Goal: Contribute content: Add original content to the website for others to see

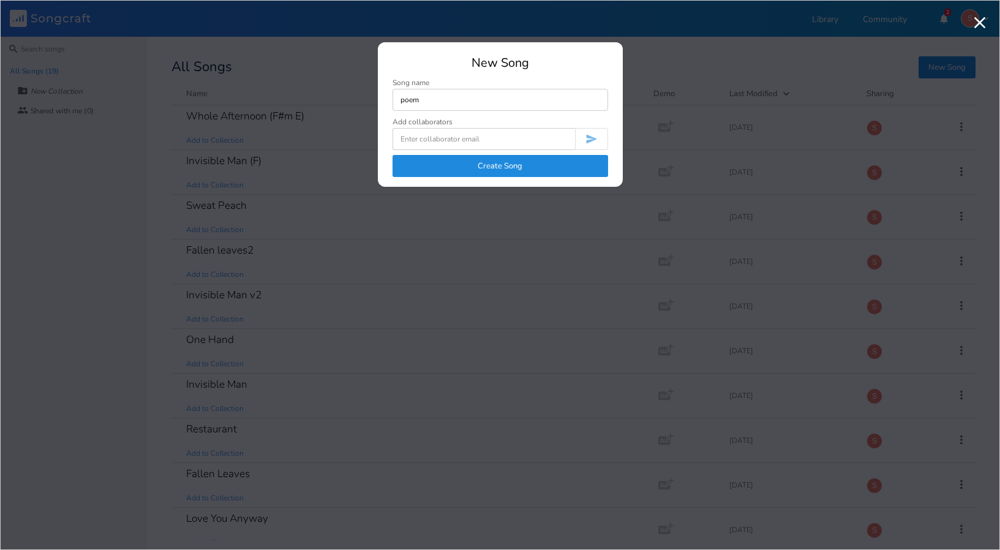
type input "poem"
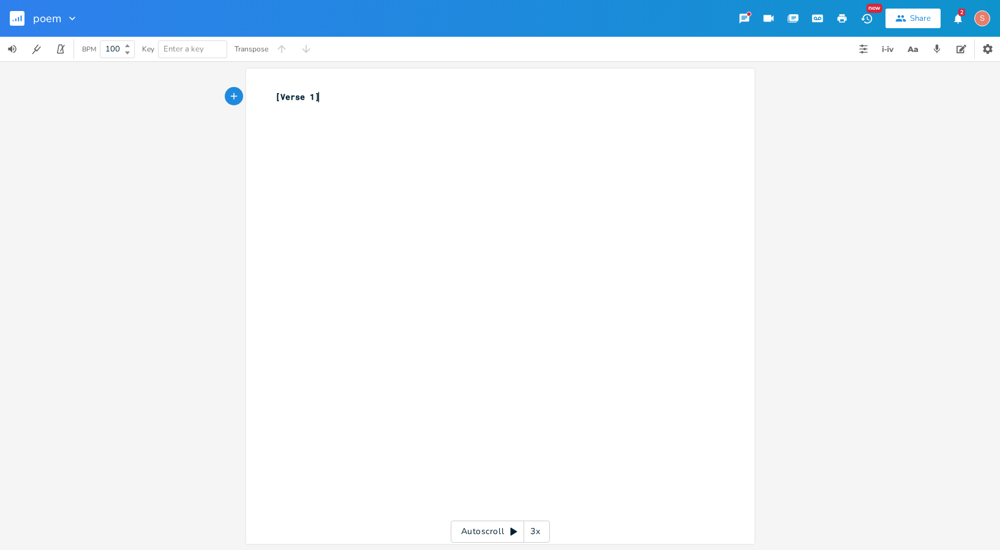
click at [331, 152] on div "xxxxxxxxxx [Verse 1] ​" at bounding box center [509, 317] width 473 height 459
type textarea "You're pretty you're ute"
type textarea "cute you make me smie"
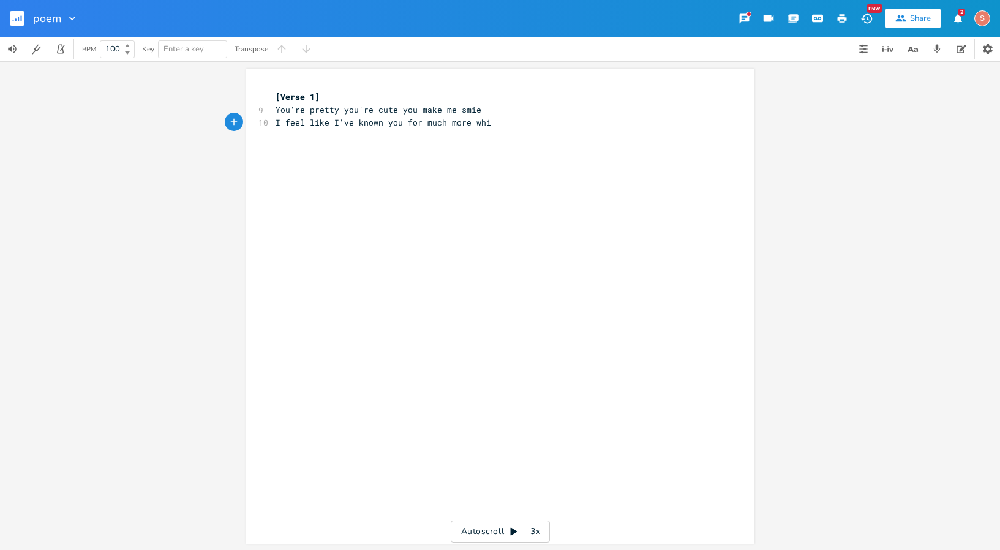
type textarea "I feel like I've known you for much more while"
click at [466, 110] on span "You're pretty you're cute you make me smie" at bounding box center [379, 109] width 206 height 11
type textarea "l"
click at [494, 113] on pre "You're pretty you're cute you make me smile" at bounding box center [494, 109] width 442 height 13
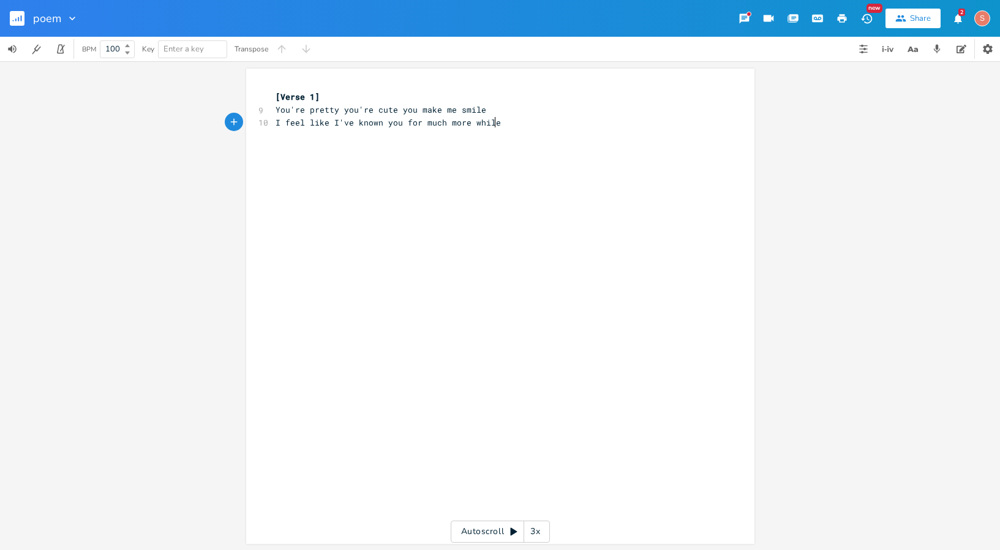
click at [492, 122] on pre "I feel like I've known you for much more while" at bounding box center [494, 122] width 442 height 13
type textarea "Guess I'm lucky what l"
type textarea "else can I say"
type textarea "I hopeyou have the most amazing birthday"
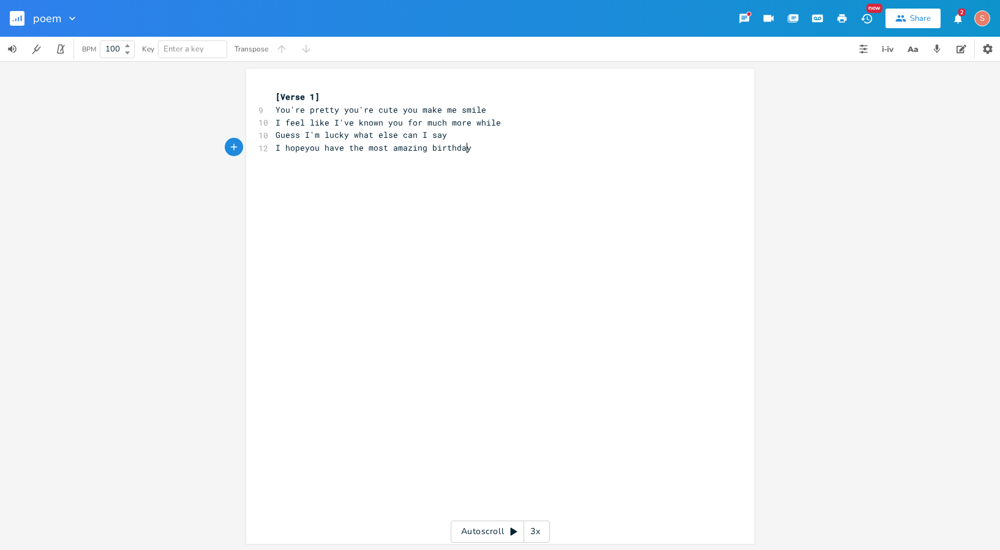
scroll to position [0, 154]
click at [299, 148] on span "I hopeyou have the most amazing birthday" at bounding box center [374, 147] width 196 height 11
click at [433, 122] on span "I feel like I've known you for much more while" at bounding box center [388, 122] width 225 height 11
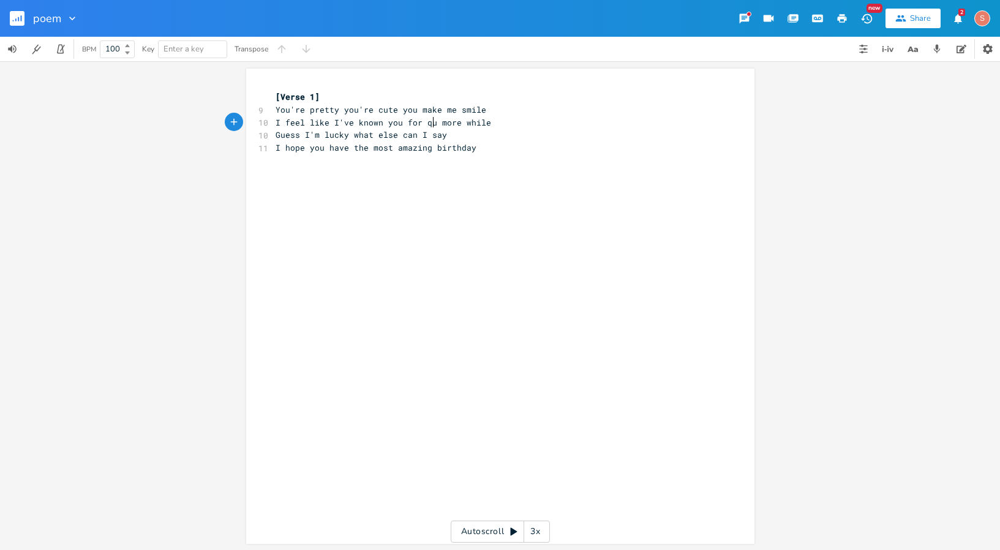
scroll to position [0, 17]
type textarea "quite"
click at [459, 122] on span "I feel like I've known you for quite more while" at bounding box center [391, 122] width 230 height 11
type textarea "a"
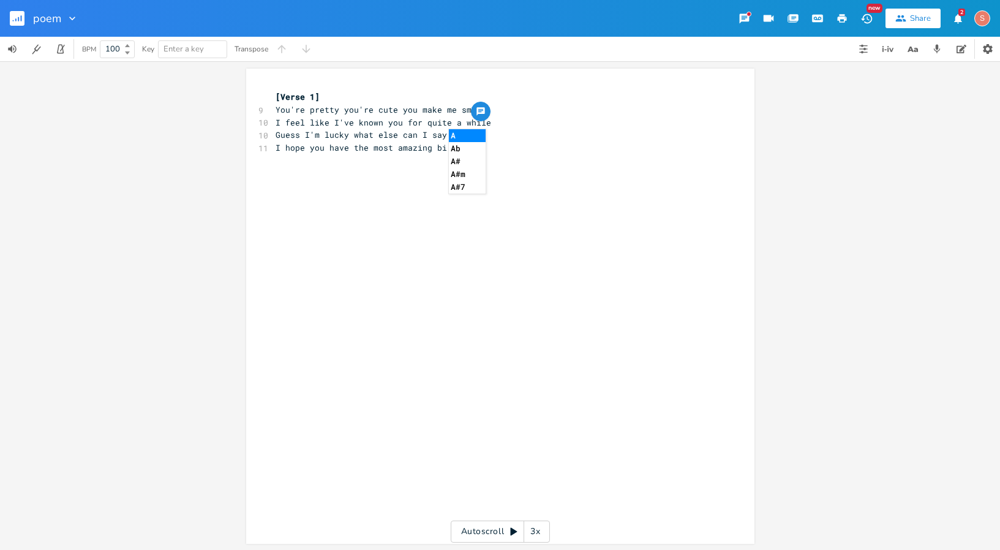
click at [407, 146] on span "I hope you have the most amazing birthday" at bounding box center [376, 147] width 201 height 11
click at [378, 150] on span "I hope you have the most amazing birthday" at bounding box center [376, 147] width 201 height 11
type textarea "an"
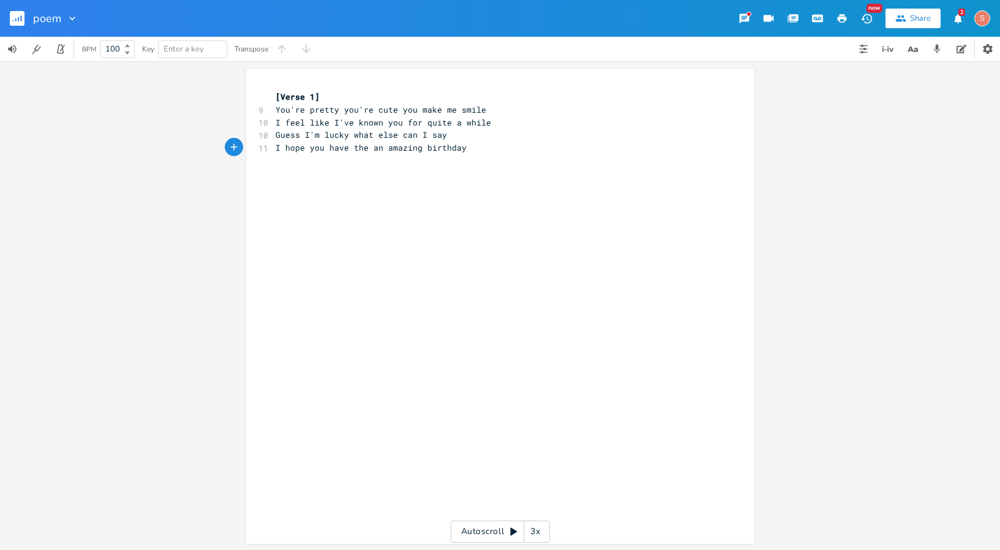
click at [363, 151] on span "I hope you have the an amazing birthday" at bounding box center [371, 147] width 191 height 11
click at [355, 148] on span "I hope you have an amazing birthday" at bounding box center [361, 147] width 171 height 11
click at [392, 108] on span "You're pretty you're cute you make me smile" at bounding box center [381, 109] width 211 height 11
type textarea "and"
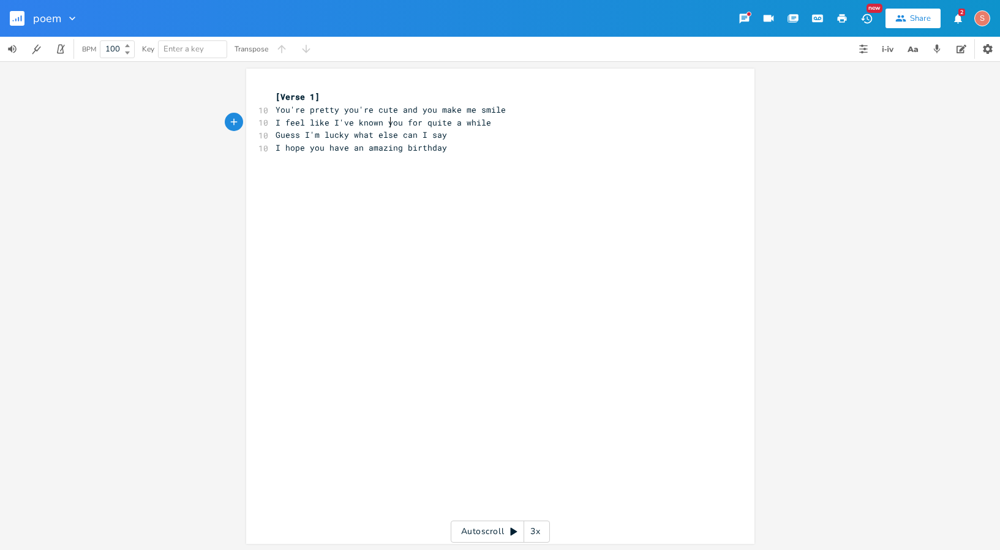
click at [385, 125] on span "I feel like I've known you for quite a while" at bounding box center [384, 122] width 216 height 11
